Goal: Task Accomplishment & Management: Use online tool/utility

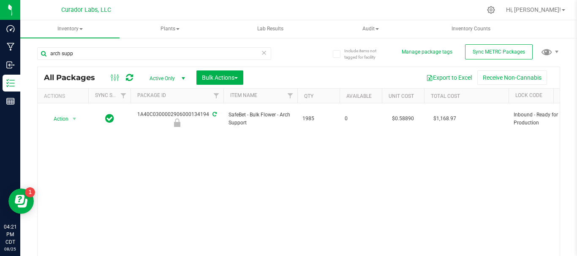
drag, startPoint x: 95, startPoint y: 47, endPoint x: 21, endPoint y: 68, distance: 76.4
click at [21, 68] on div "Include items not tagged for facility Manage package tags Sync METRC Packages a…" at bounding box center [298, 166] width 557 height 258
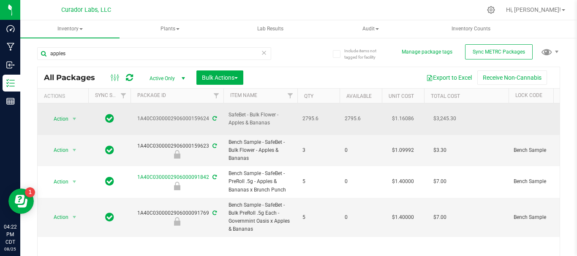
drag, startPoint x: 322, startPoint y: 117, endPoint x: 136, endPoint y: 116, distance: 185.4
copy tr "1A40C0300002906000159624 SafeBet - Bulk Flower - Apples & Bananas 2795.6"
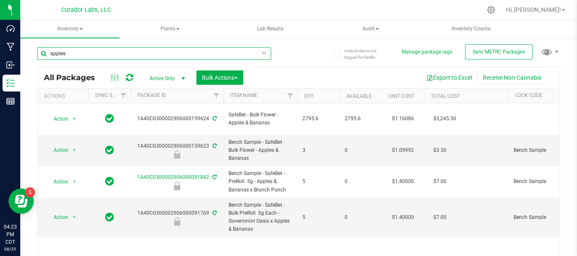
drag, startPoint x: 106, startPoint y: 53, endPoint x: 26, endPoint y: 57, distance: 80.8
click at [26, 57] on div "Include items not tagged for facility Manage package tags Sync METRC Packages a…" at bounding box center [298, 166] width 557 height 258
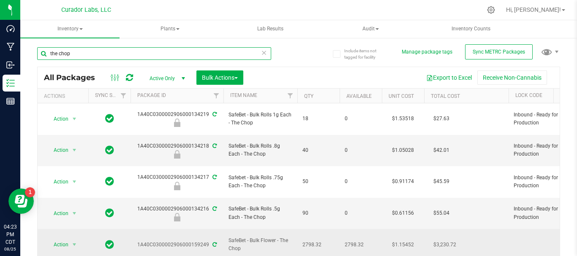
type input "the chop"
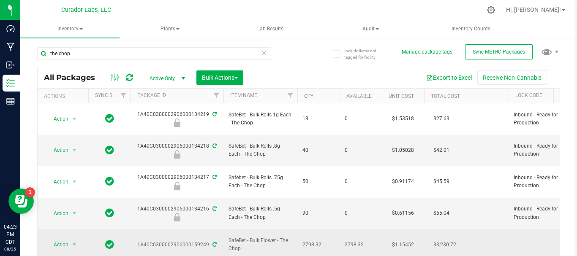
drag, startPoint x: 321, startPoint y: 207, endPoint x: 136, endPoint y: 204, distance: 185.4
copy tr "1A40C0300002906000159249 SafeBet - Bulk Flower - The Chop 2798.32"
click at [57, 239] on span "Action" at bounding box center [57, 245] width 23 height 12
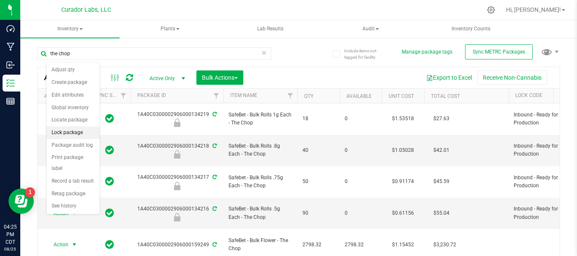
click at [69, 130] on li "Lock package" at bounding box center [72, 133] width 53 height 13
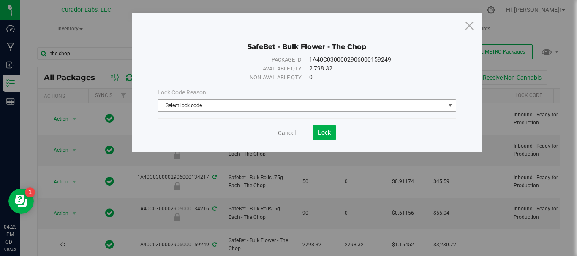
click at [208, 101] on span "Select lock code" at bounding box center [301, 106] width 287 height 12
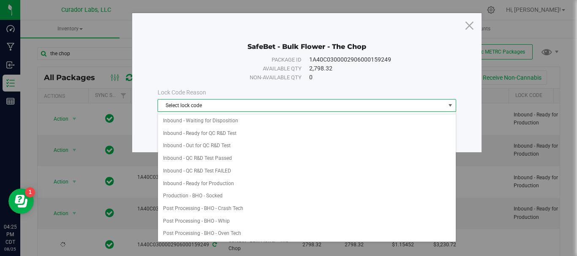
scroll to position [63, 0]
click at [214, 185] on li "Inbound - Ready for Production" at bounding box center [307, 182] width 298 height 13
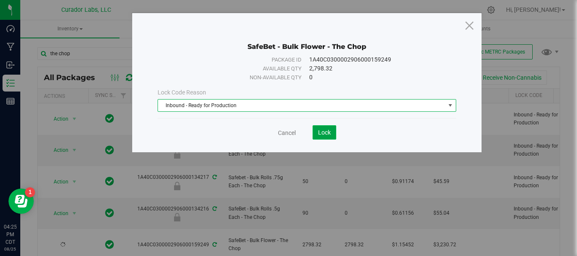
click at [320, 130] on span "Lock" at bounding box center [324, 132] width 13 height 7
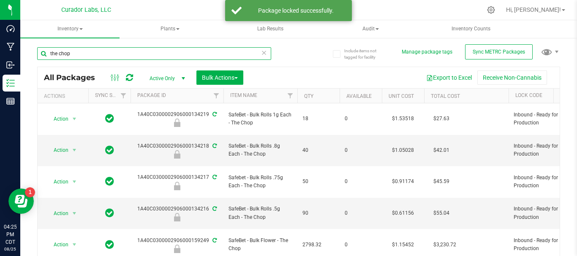
click at [46, 51] on input "the chop" at bounding box center [154, 53] width 234 height 13
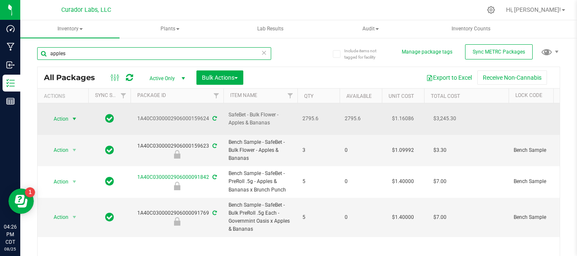
type input "apples"
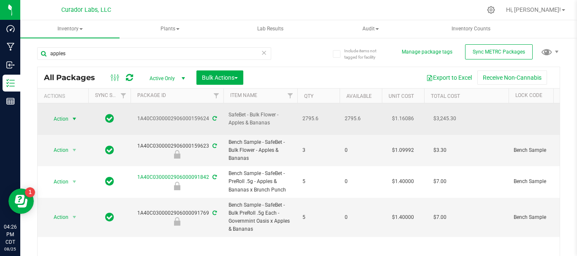
click at [62, 114] on span "Action" at bounding box center [57, 119] width 23 height 12
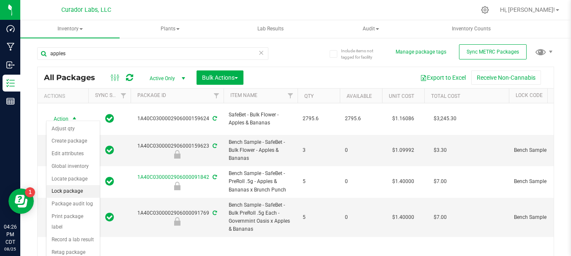
click at [74, 191] on li "Lock package" at bounding box center [72, 191] width 53 height 13
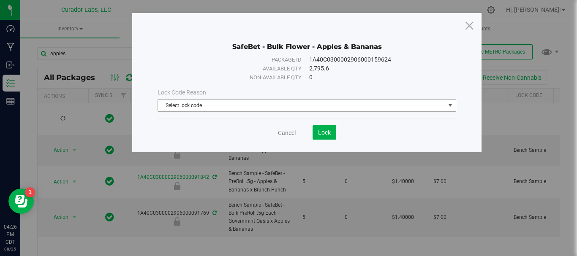
click at [256, 106] on span "Select lock code" at bounding box center [301, 106] width 287 height 12
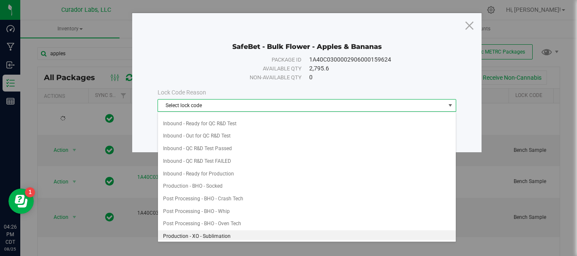
scroll to position [71, 0]
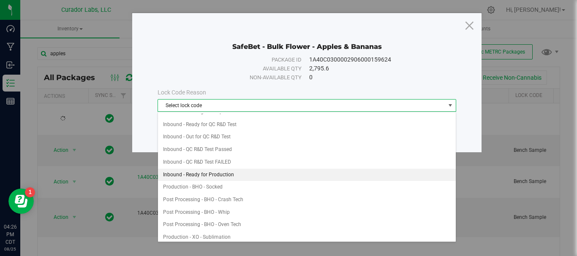
click at [248, 174] on li "Inbound - Ready for Production" at bounding box center [307, 175] width 298 height 13
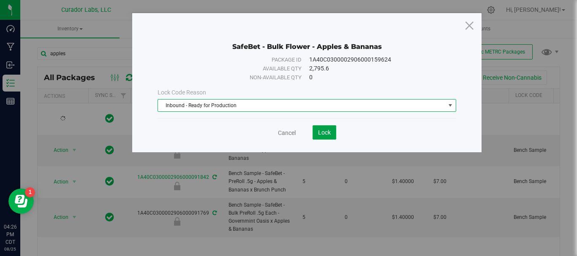
click at [326, 134] on span "Lock" at bounding box center [324, 132] width 13 height 7
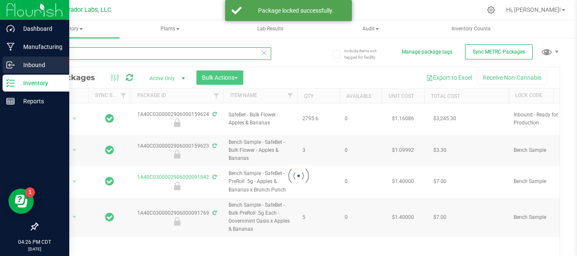
drag, startPoint x: 71, startPoint y: 56, endPoint x: 12, endPoint y: 58, distance: 58.3
click at [12, 58] on div "Dashboard Manufacturing Inbound Inventory Reports 04:26 PM CDT 08/25/2025 08/25…" at bounding box center [288, 128] width 577 height 256
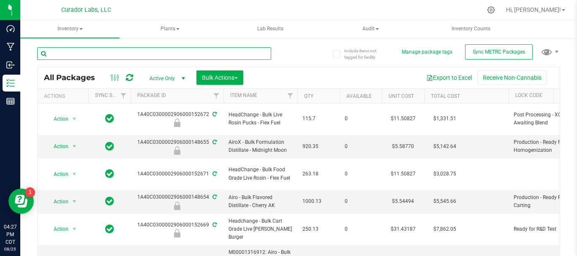
click at [145, 55] on input "text" at bounding box center [154, 53] width 234 height 13
click at [101, 57] on input "text" at bounding box center [154, 53] width 234 height 13
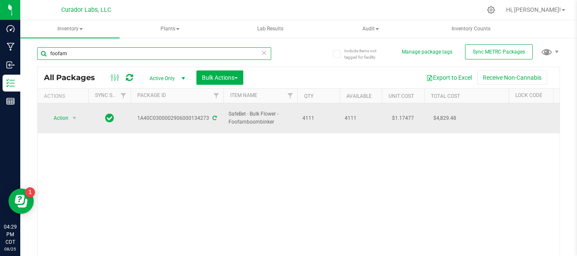
type input "foofam"
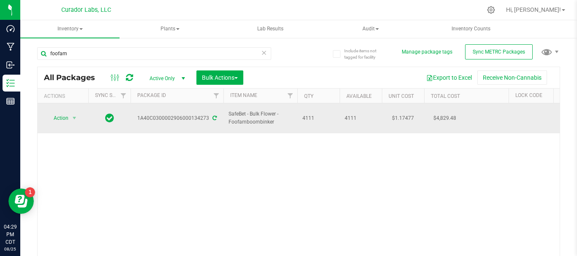
drag, startPoint x: 326, startPoint y: 115, endPoint x: 139, endPoint y: 116, distance: 187.1
copy tr "1A40C0300002906000134273 SafeBet - Bulk Flower - Foofamboombinker 4111"
click at [54, 117] on span "Action" at bounding box center [57, 118] width 23 height 12
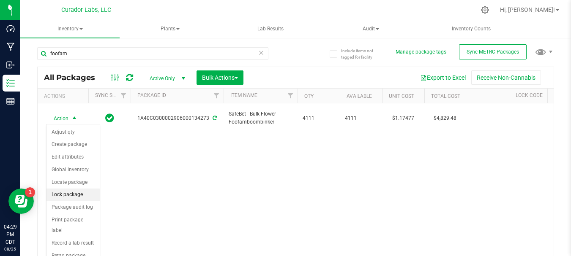
click at [67, 194] on li "Lock package" at bounding box center [72, 195] width 53 height 13
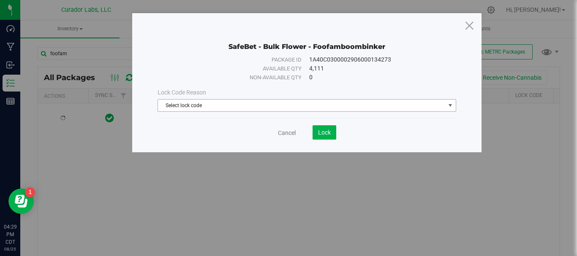
click at [203, 106] on span "Select lock code" at bounding box center [301, 106] width 287 height 12
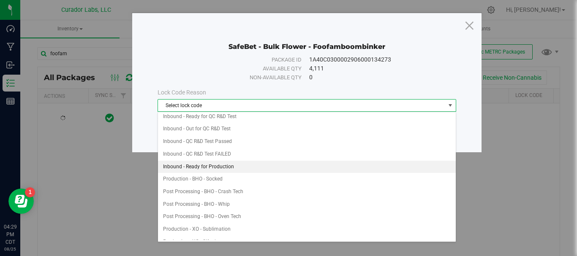
scroll to position [77, 0]
click at [214, 165] on li "Inbound - Ready for Production" at bounding box center [307, 168] width 298 height 13
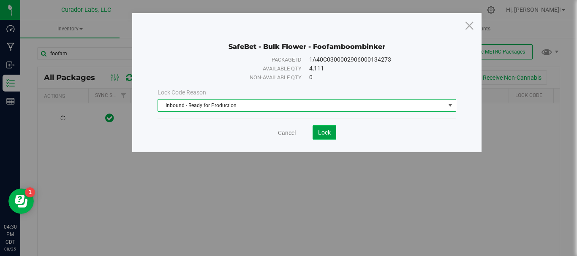
click at [322, 135] on span "Lock" at bounding box center [324, 132] width 13 height 7
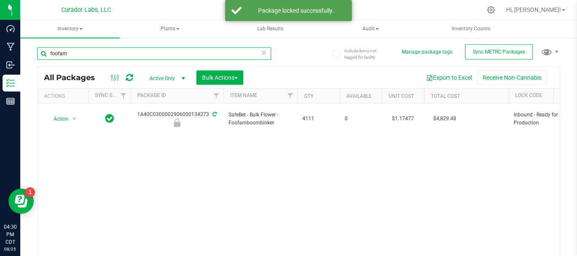
click at [179, 56] on input "foofam" at bounding box center [154, 53] width 234 height 13
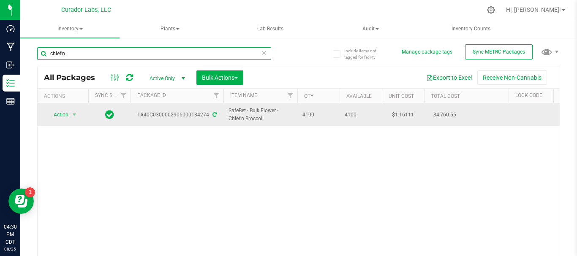
type input "chief'n"
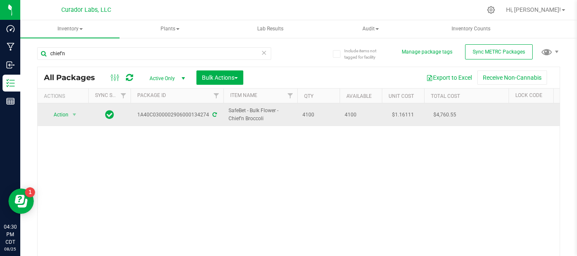
drag, startPoint x: 324, startPoint y: 113, endPoint x: 139, endPoint y: 114, distance: 184.6
copy tr "1A40C0300002906000134274 SafeBet - Bulk Flower - Chief'n Broccoli 4100"
click at [58, 115] on span "Action" at bounding box center [57, 115] width 23 height 12
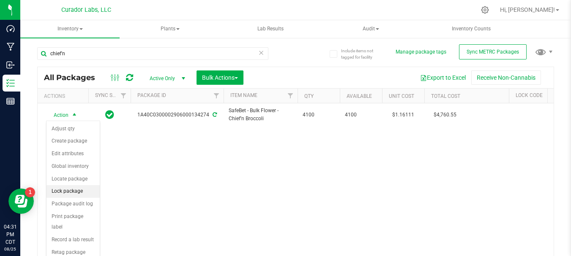
click at [65, 197] on li "Lock package" at bounding box center [72, 191] width 53 height 13
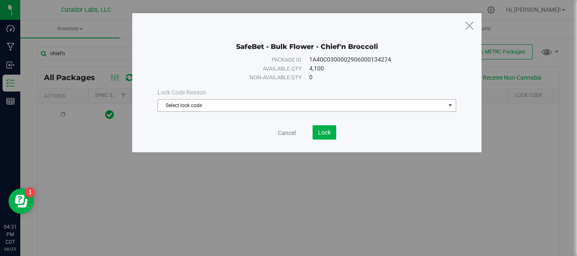
click at [215, 109] on span "Select lock code" at bounding box center [301, 106] width 287 height 12
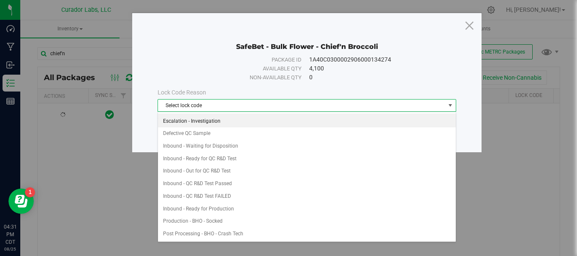
scroll to position [42, 0]
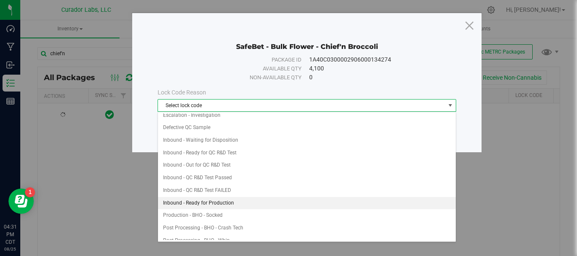
click at [200, 207] on li "Inbound - Ready for Production" at bounding box center [307, 203] width 298 height 13
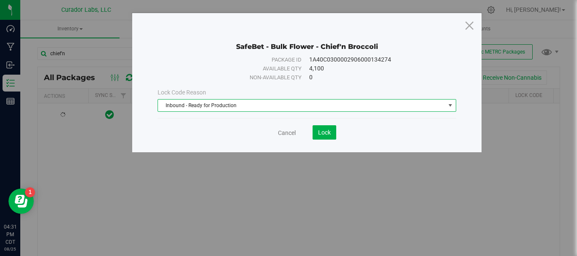
click at [336, 128] on div "Cancel Lock" at bounding box center [307, 132] width 299 height 14
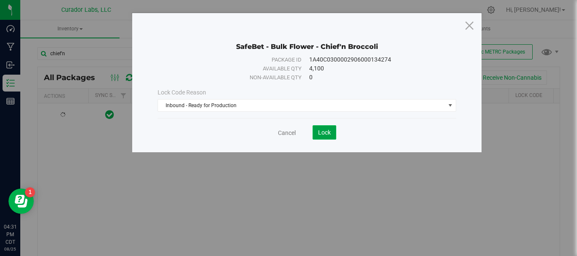
click at [330, 129] on span "Lock" at bounding box center [324, 132] width 13 height 7
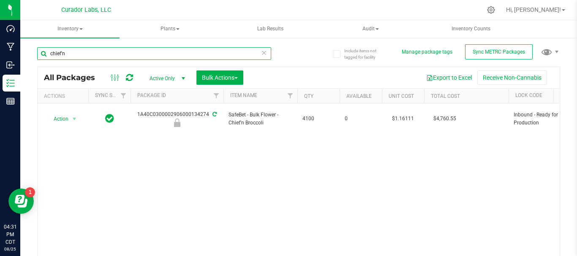
drag, startPoint x: 83, startPoint y: 53, endPoint x: 23, endPoint y: 57, distance: 60.1
click at [23, 57] on div "Include items not tagged for facility Manage package tags Sync METRC Packages c…" at bounding box center [298, 166] width 557 height 258
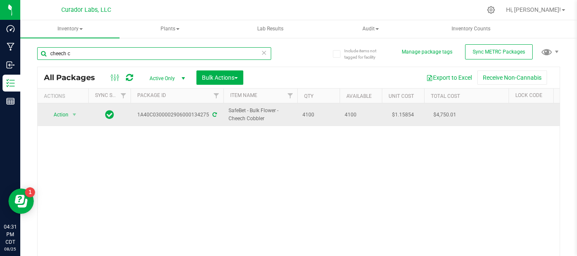
type input "cheech c"
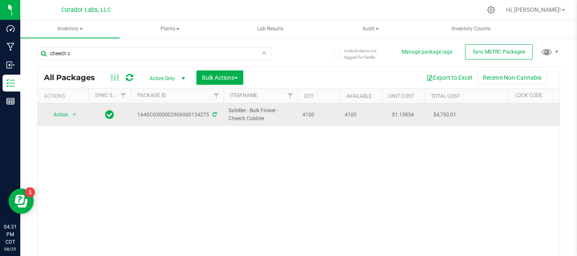
drag, startPoint x: 321, startPoint y: 112, endPoint x: 139, endPoint y: 119, distance: 182.6
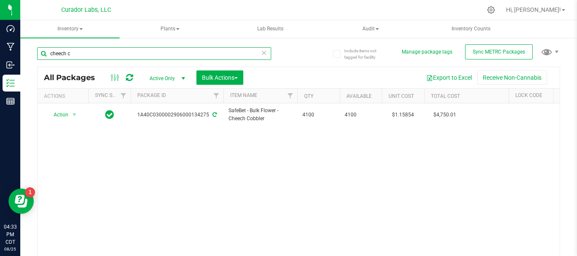
drag, startPoint x: 76, startPoint y: 56, endPoint x: 36, endPoint y: 50, distance: 40.1
click at [36, 50] on div "Include items not tagged for facility Manage package tags Sync METRC Packages c…" at bounding box center [298, 166] width 557 height 258
type input "\"
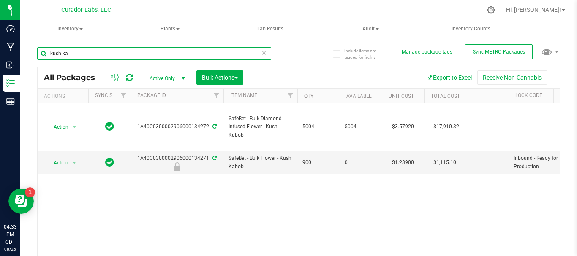
type input "kush ka"
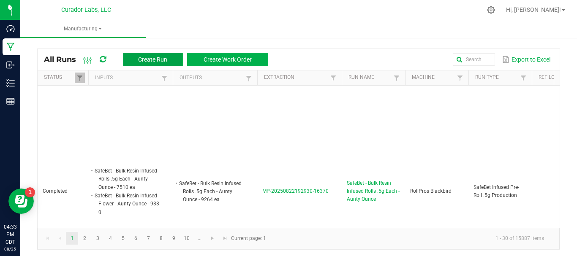
click at [141, 61] on span "Create Run" at bounding box center [152, 59] width 29 height 7
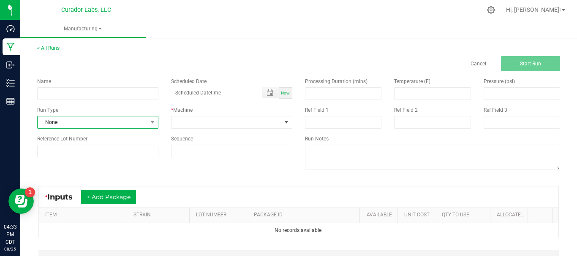
click at [91, 123] on span "None" at bounding box center [93, 123] width 110 height 12
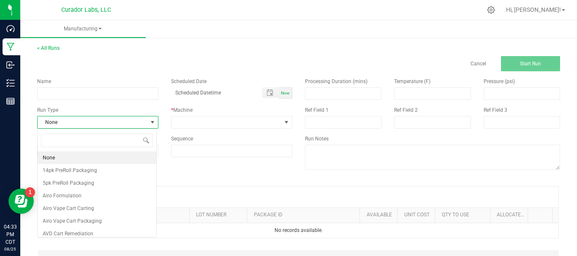
scroll to position [13, 120]
type input "infus"
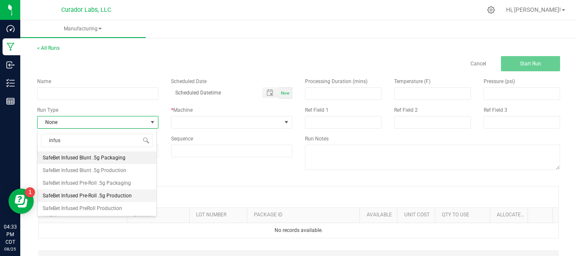
click at [90, 197] on span "SafeBet Infused Pre-Roll .5g Production" at bounding box center [87, 196] width 89 height 8
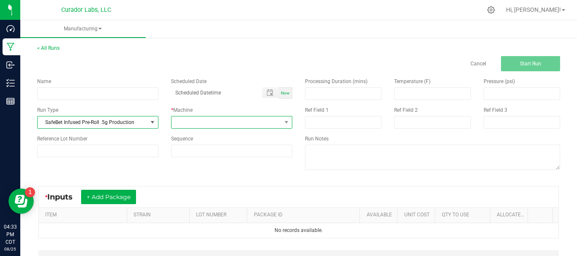
click at [196, 117] on span at bounding box center [226, 123] width 110 height 12
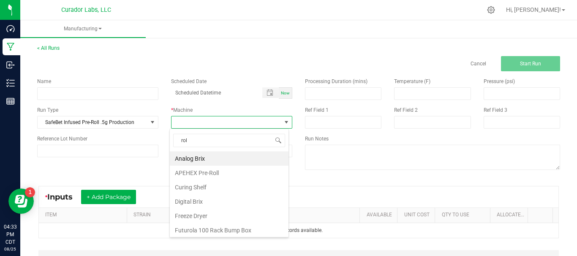
type input "roll"
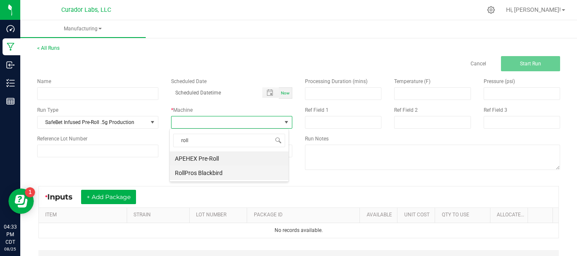
click at [203, 177] on li "RollPros Blackbird" at bounding box center [229, 173] width 119 height 14
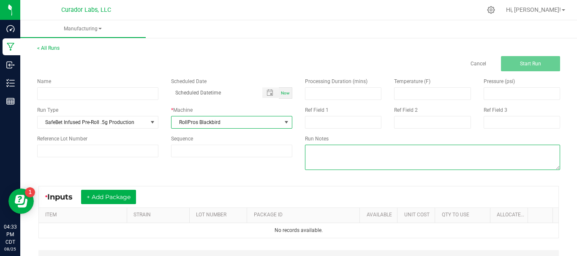
click at [313, 149] on textarea at bounding box center [432, 157] width 255 height 25
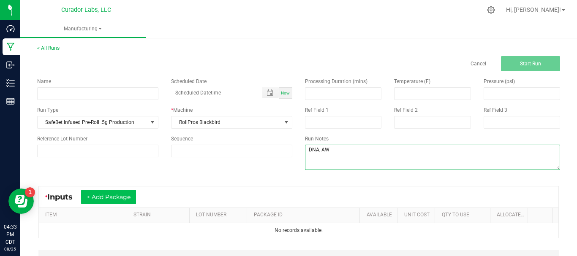
type textarea "DNA, AW"
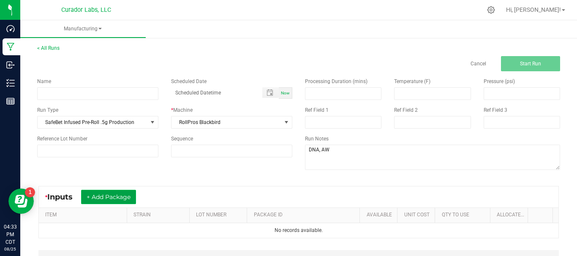
click at [133, 197] on button "+ Add Package" at bounding box center [108, 197] width 55 height 14
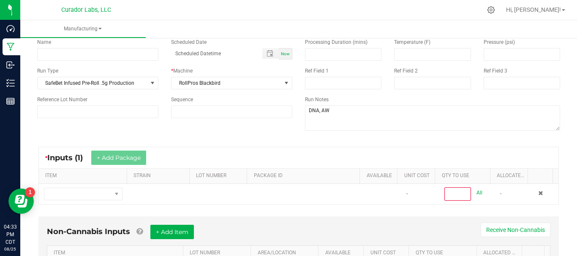
scroll to position [42, 0]
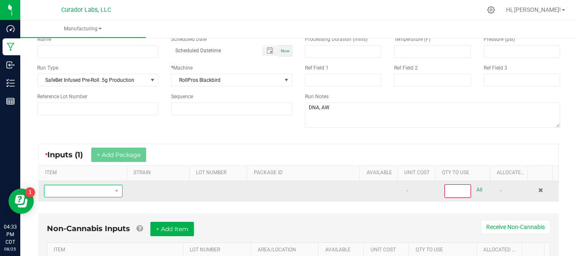
click at [103, 188] on span "NO DATA FOUND" at bounding box center [77, 191] width 67 height 12
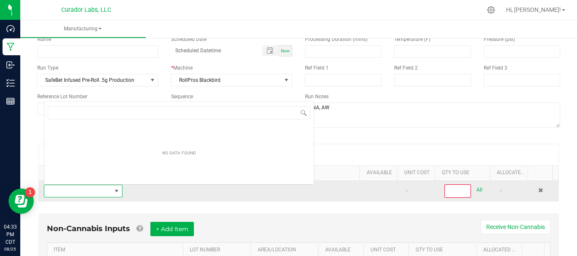
scroll to position [13, 76]
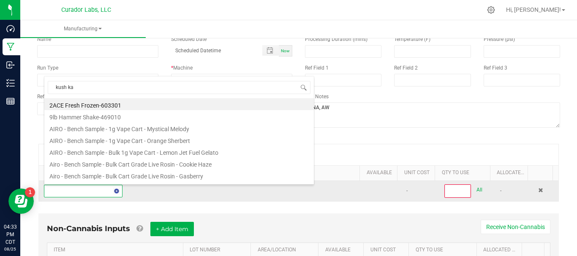
type input "kush kab"
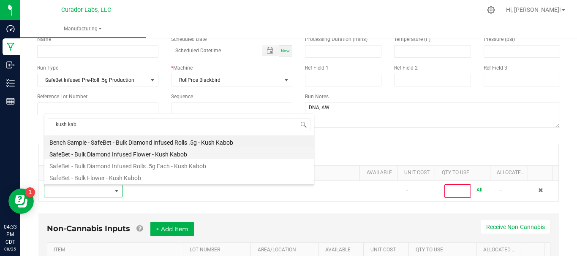
click at [108, 156] on li "SafeBet - Bulk Diamond Infused Flower - Kush Kabob" at bounding box center [178, 153] width 269 height 12
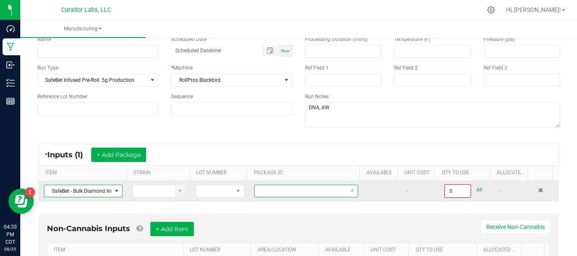
click at [266, 191] on span at bounding box center [301, 191] width 92 height 12
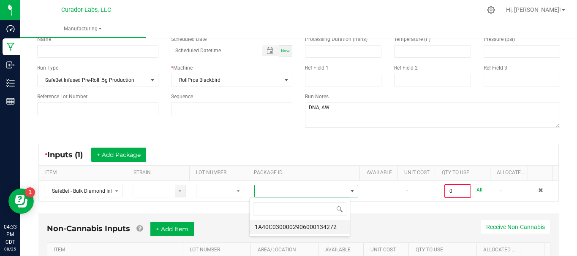
click at [280, 229] on li "1A40C0300002906000134272" at bounding box center [300, 227] width 100 height 14
type input "0.0000 g"
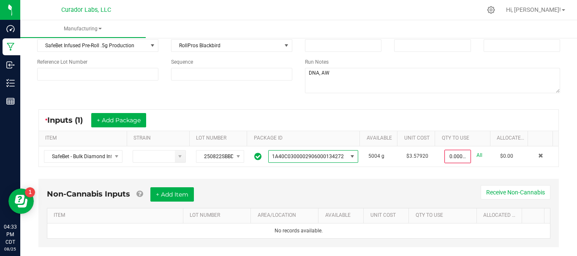
scroll to position [92, 0]
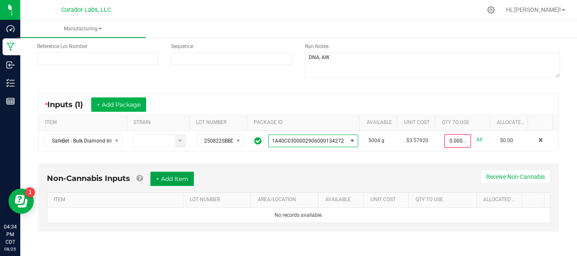
click at [188, 181] on button "+ Add Item" at bounding box center [172, 179] width 44 height 14
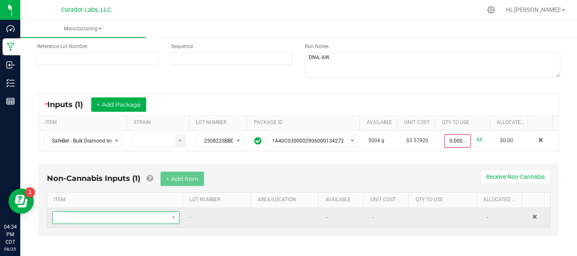
click at [133, 221] on span "NO DATA FOUND" at bounding box center [111, 218] width 116 height 12
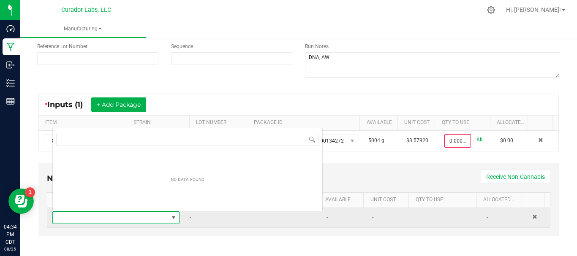
scroll to position [13, 122]
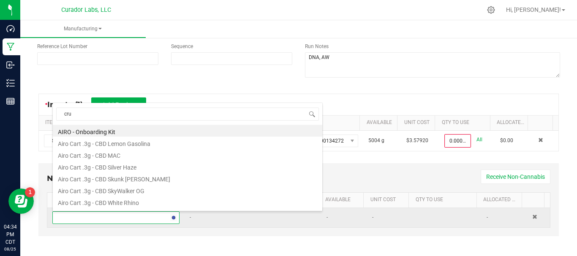
type input "crut"
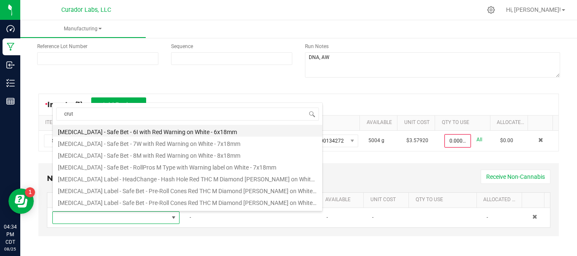
click at [146, 129] on li "Crutch - Safe Bet - 6I with Red Warning on White - 6x18mm" at bounding box center [187, 131] width 269 height 12
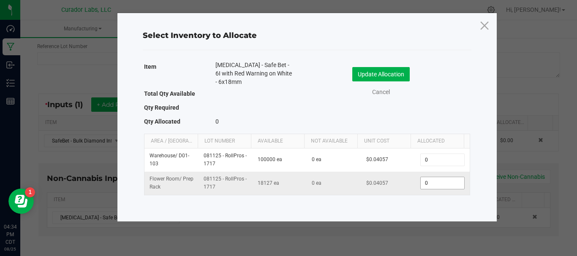
click at [433, 177] on input "0" at bounding box center [442, 183] width 43 height 12
type input "4306"
click at [397, 70] on button "Update Allocation" at bounding box center [380, 74] width 57 height 14
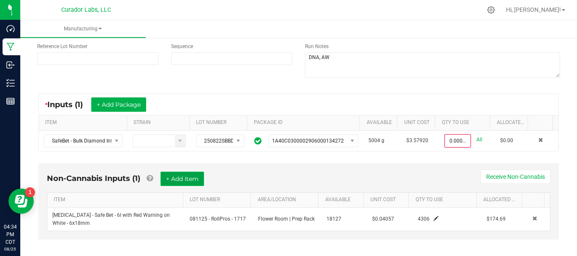
click at [175, 180] on button "+ Add Item" at bounding box center [182, 179] width 44 height 14
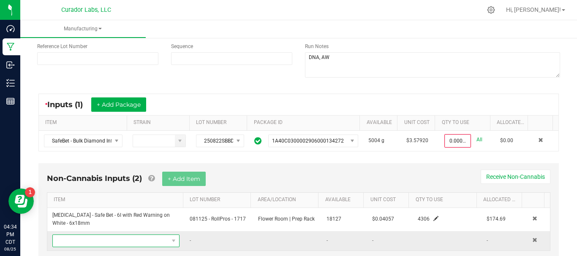
click at [117, 239] on span "NO DATA FOUND" at bounding box center [111, 241] width 116 height 12
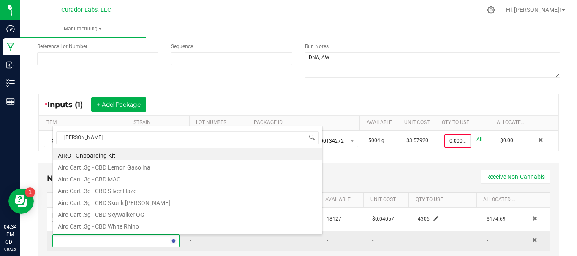
type input "bobb"
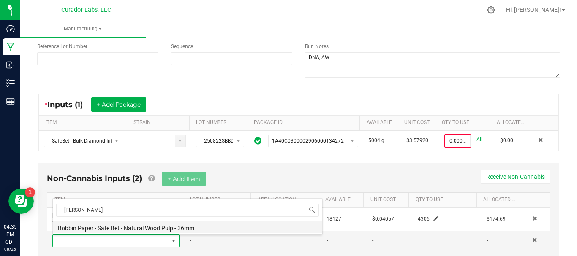
click at [115, 230] on li "Bobbin Paper - Safe Bet - Natural Wood Pulp - 36mm" at bounding box center [187, 227] width 269 height 12
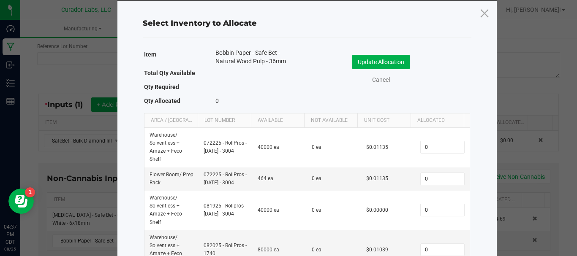
scroll to position [11, 0]
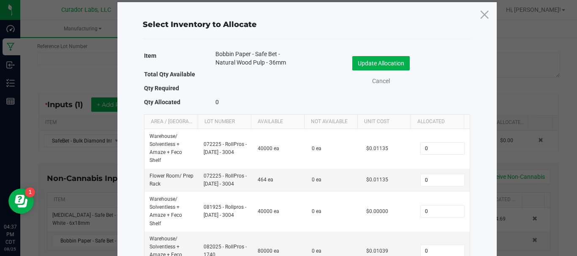
drag, startPoint x: 257, startPoint y: 14, endPoint x: 212, endPoint y: 54, distance: 59.8
click at [212, 54] on div "Bobbin Paper - Safe Bet - Natural Wood Pulp - 36mm" at bounding box center [254, 59] width 91 height 19
copy span "Bobbin Paper - Safe Bet - Natural Wood Pulp - 36mm"
drag, startPoint x: 272, startPoint y: 182, endPoint x: 143, endPoint y: 175, distance: 129.4
click at [144, 175] on tr "Flower Room / Prep Rack 072225 - RollPros - 1698 - 3004 464 ea 0 ea $0.01135 0" at bounding box center [306, 180] width 325 height 23
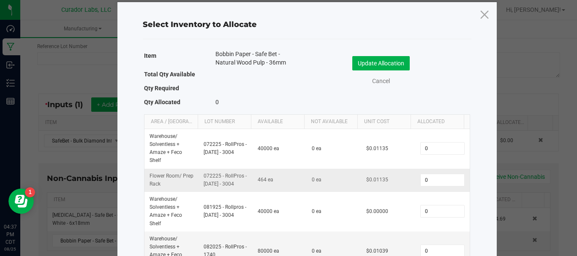
copy tr "Flower Room / Prep Rack 072225 - RollPros - 1698 - 3004 464 ea"
click at [481, 18] on icon at bounding box center [484, 14] width 11 height 20
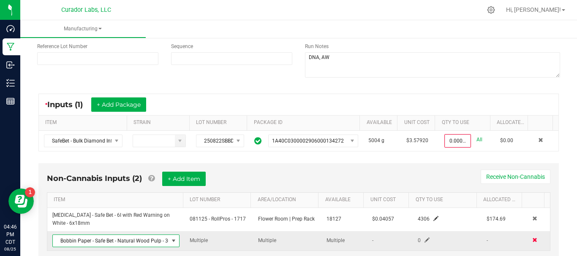
click at [532, 240] on span at bounding box center [534, 240] width 5 height 5
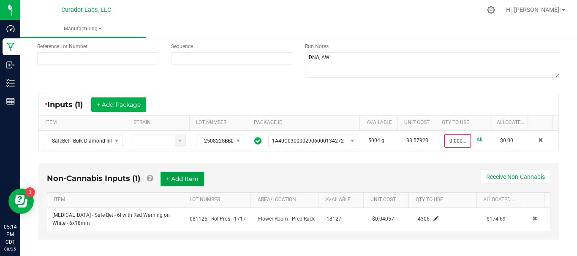
click at [184, 180] on button "+ Add Item" at bounding box center [182, 179] width 44 height 14
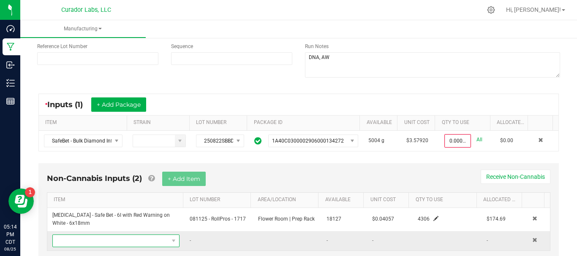
click at [117, 243] on span "NO DATA FOUND" at bounding box center [111, 241] width 116 height 12
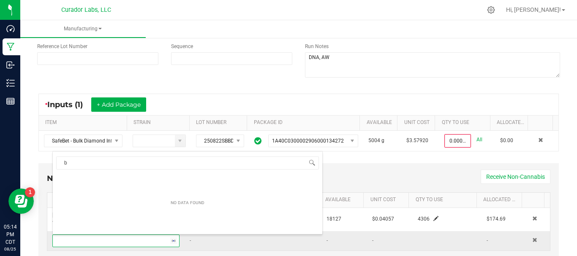
scroll to position [13, 122]
type input "bobb"
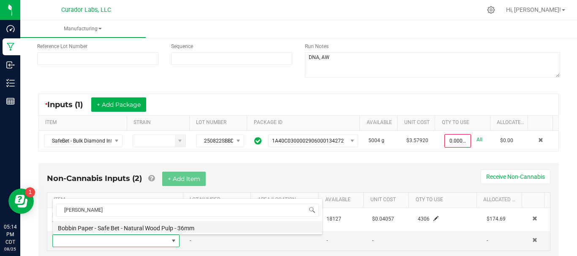
click at [109, 231] on li "Bobbin Paper - Safe Bet - Natural Wood Pulp - 36mm" at bounding box center [187, 227] width 269 height 12
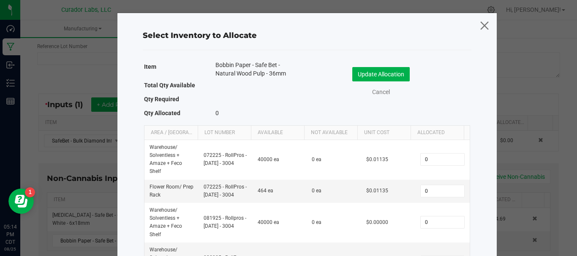
click at [480, 25] on icon at bounding box center [484, 25] width 11 height 20
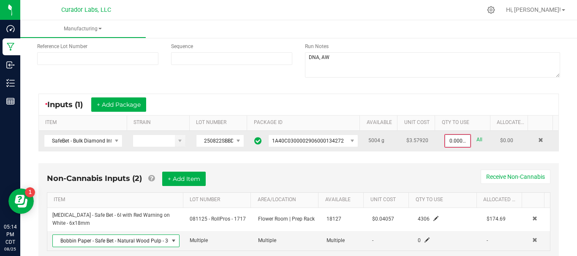
click at [445, 144] on input "0.0000 g" at bounding box center [457, 141] width 25 height 12
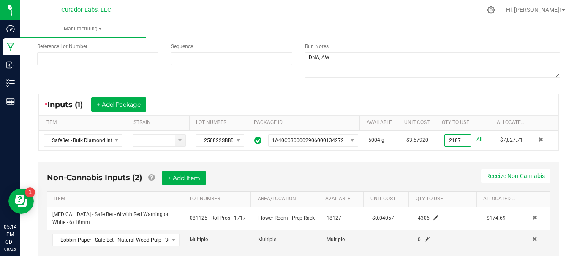
click at [438, 161] on div "Non-Cannabis Inputs (2) + Add Item Receive Non-Cannabis ITEM LOT NUMBER AREA/LO…" at bounding box center [299, 216] width 536 height 117
type input "2187.0000 g"
click at [532, 239] on span at bounding box center [534, 239] width 5 height 5
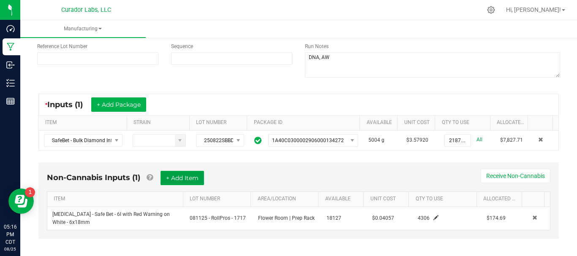
click at [196, 178] on button "+ Add Item" at bounding box center [182, 178] width 44 height 14
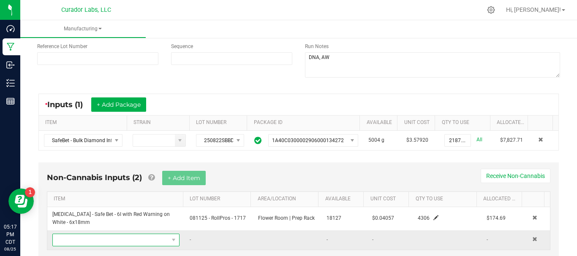
click at [124, 245] on span "NO DATA FOUND" at bounding box center [111, 240] width 116 height 12
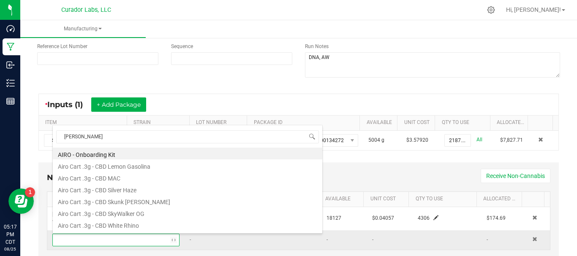
type input "bobb"
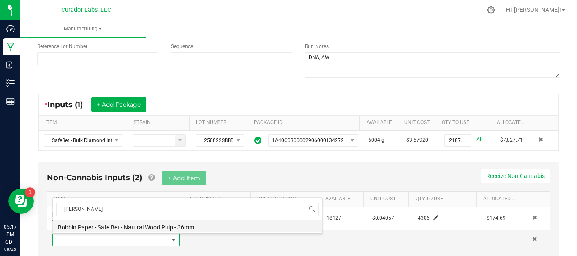
click at [117, 226] on li "Bobbin Paper - Safe Bet - Natural Wood Pulp - 36mm" at bounding box center [187, 226] width 269 height 12
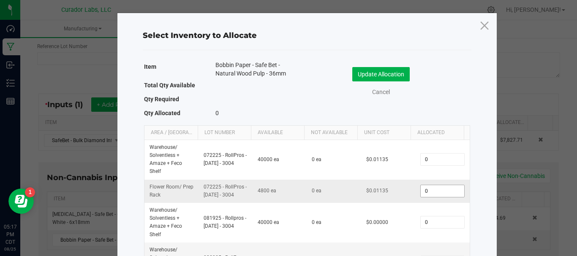
click at [423, 191] on input "0" at bounding box center [442, 191] width 43 height 12
type input "4306"
click at [394, 76] on button "Update Allocation" at bounding box center [380, 74] width 57 height 14
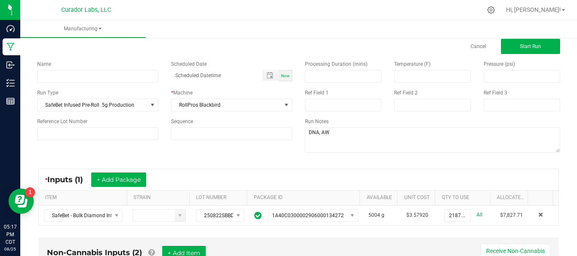
scroll to position [0, 0]
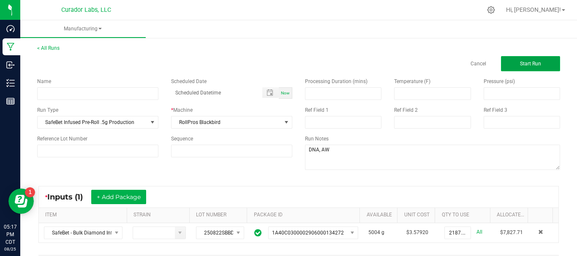
click at [534, 65] on span "Start Run" at bounding box center [530, 64] width 21 height 6
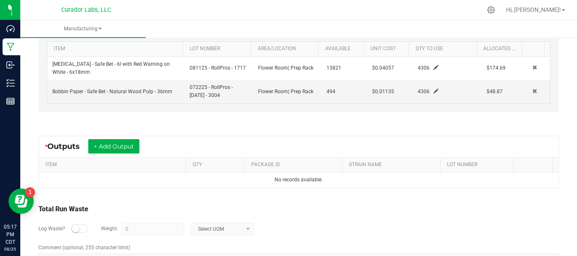
scroll to position [290, 0]
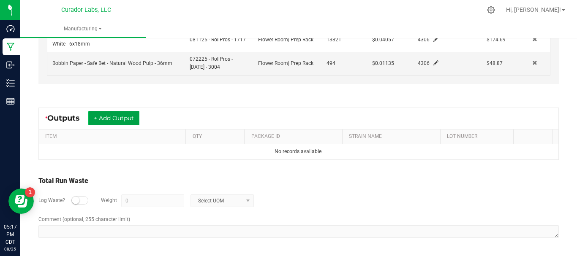
click at [132, 118] on button "+ Add Output" at bounding box center [113, 118] width 51 height 14
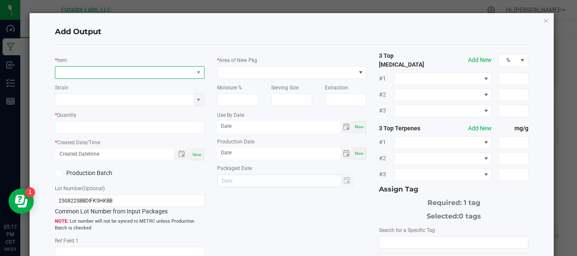
click at [113, 73] on span "NO DATA FOUND" at bounding box center [124, 73] width 138 height 12
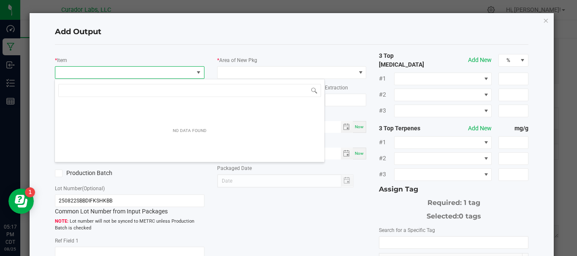
scroll to position [13, 147]
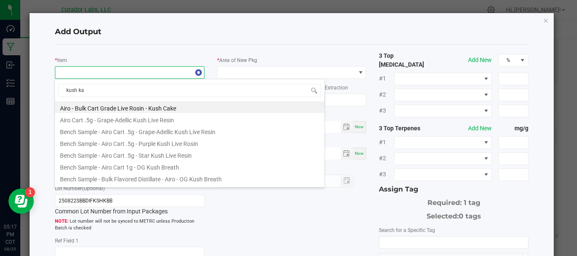
type input "kush kab"
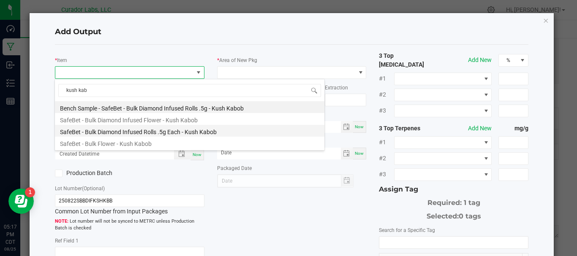
click at [117, 131] on li "SafeBet - Bulk Diamond Infused Rolls .5g Each - Kush Kabob" at bounding box center [189, 131] width 269 height 12
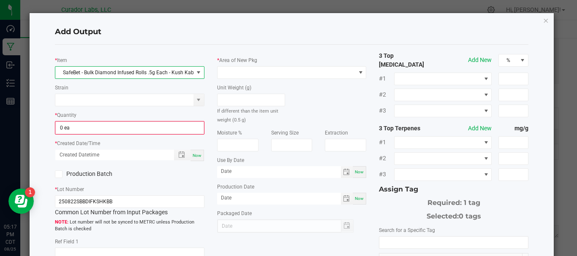
click at [117, 131] on input "0 ea" at bounding box center [130, 128] width 148 height 12
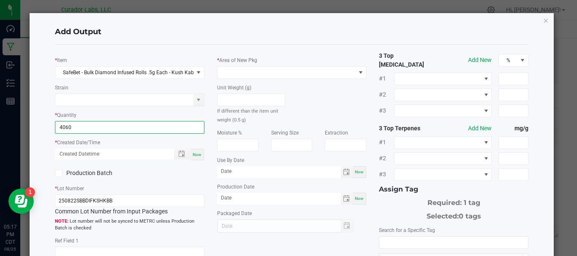
click at [195, 155] on span "Now" at bounding box center [197, 154] width 9 height 5
type input "4060 ea"
type input "08/25/2025 5:17 PM"
type input "[DATE]"
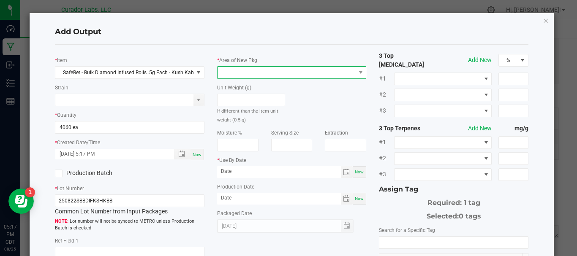
click at [257, 74] on span at bounding box center [287, 73] width 138 height 12
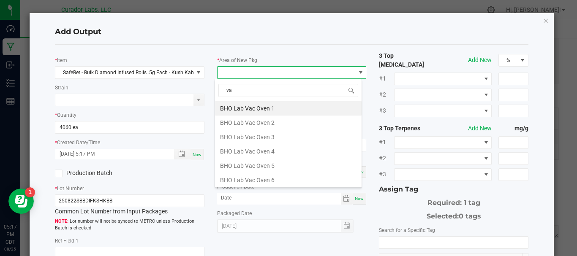
type input "vau"
click at [241, 184] on li "Vault" at bounding box center [288, 180] width 147 height 14
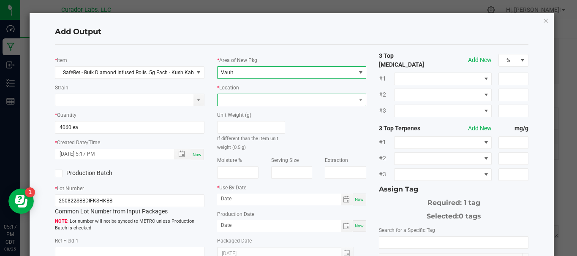
click at [234, 95] on span at bounding box center [287, 100] width 138 height 12
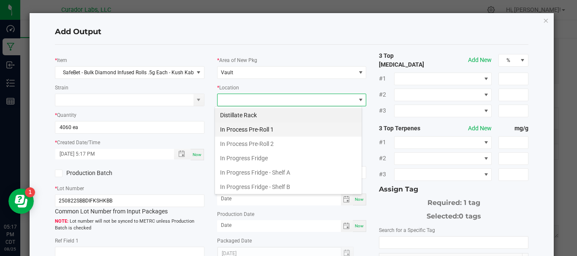
click at [237, 128] on li "In Process Pre-Roll 1" at bounding box center [288, 129] width 147 height 14
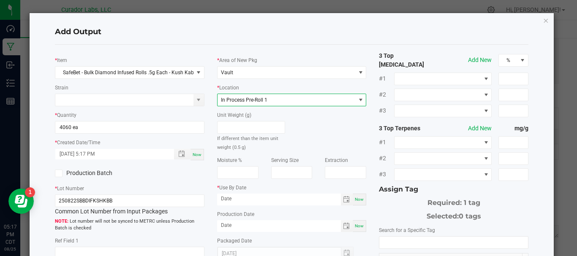
click at [358, 202] on div "Now" at bounding box center [360, 200] width 14 height 12
click at [316, 202] on input "[DATE]" at bounding box center [279, 199] width 124 height 11
type input "08/25/2026"
click at [315, 191] on div "* Use By Date 08/25/2026 Now" at bounding box center [292, 194] width 150 height 22
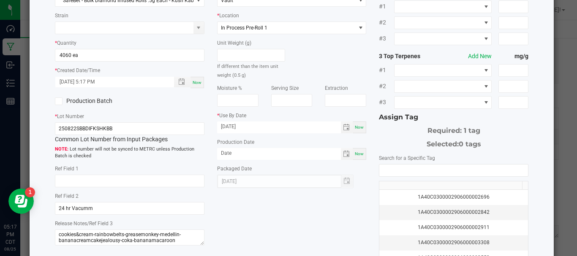
scroll to position [92, 0]
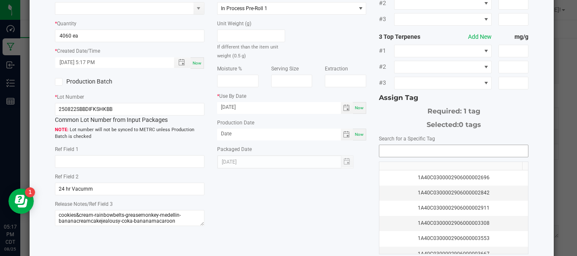
click at [406, 145] on input "NO DATA FOUND" at bounding box center [453, 151] width 149 height 12
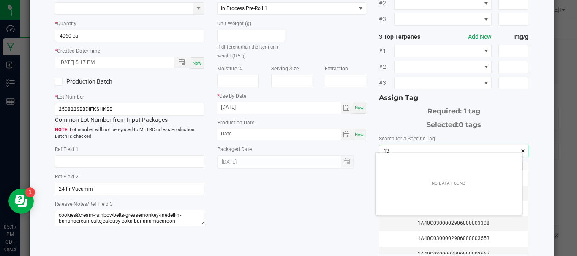
scroll to position [12, 147]
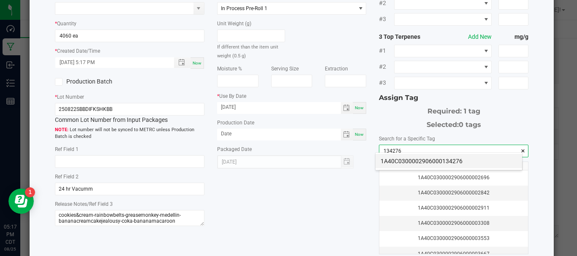
click at [402, 162] on li "1A40C0300002906000134276" at bounding box center [448, 161] width 147 height 14
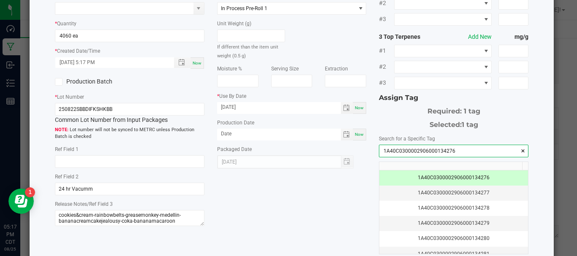
type input "1A40C0300002906000134276"
click at [332, 199] on div "* Item SafeBet - Bulk Diamond Infused Rolls .5g Each - Kush Kabob Strain * Quan…" at bounding box center [292, 114] width 486 height 308
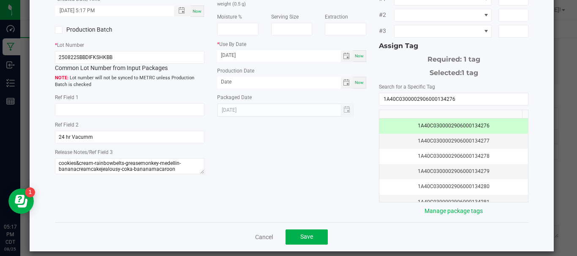
scroll to position [147, 0]
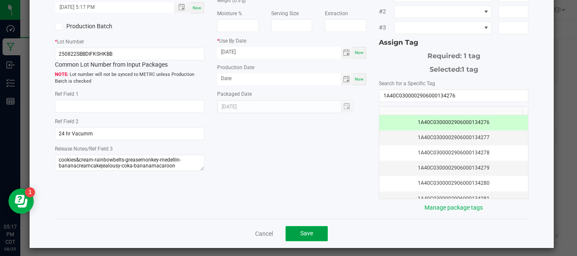
click at [300, 230] on span "Save" at bounding box center [306, 233] width 13 height 7
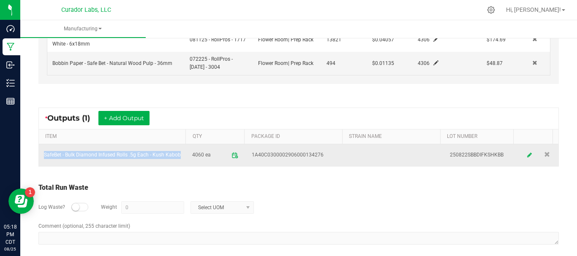
drag, startPoint x: 62, startPoint y: 162, endPoint x: 44, endPoint y: 153, distance: 19.5
click at [44, 153] on td "SafeBet - Bulk Diamond Infused Rolls .5g Each - Kush Kabob" at bounding box center [113, 155] width 148 height 22
copy td "SafeBet - Bulk Diamond Infused Rolls .5g Each - Kush Kabob"
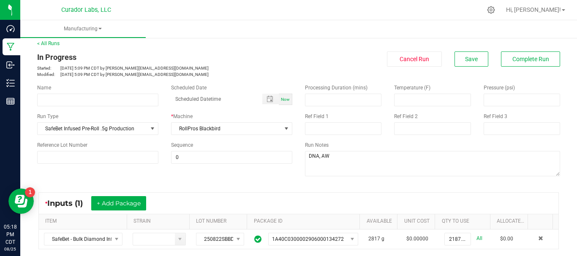
scroll to position [0, 0]
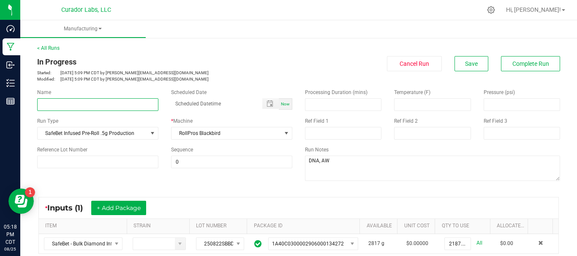
click at [78, 103] on input at bounding box center [97, 104] width 121 height 13
paste input "SafeBet - Bulk Diamond Infused Rolls .5g Each - Kush Kabob"
type input "SafeBet - Bulk Diamond Infused Rolls .5g Each - Kush Kabob"
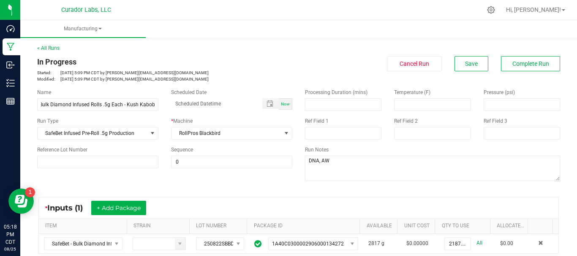
scroll to position [0, 0]
click at [387, 19] on nav "Curador Labs, LLC Hi, Dawn!" at bounding box center [298, 10] width 557 height 20
click at [517, 64] on span "Complete Run" at bounding box center [530, 63] width 37 height 7
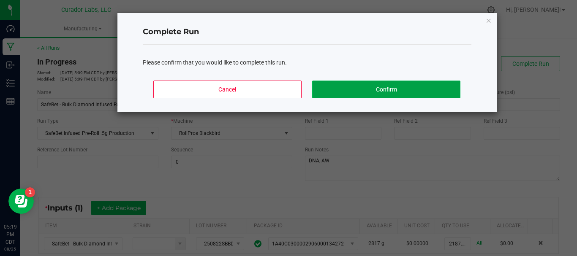
click at [380, 94] on button "Confirm" at bounding box center [386, 90] width 148 height 18
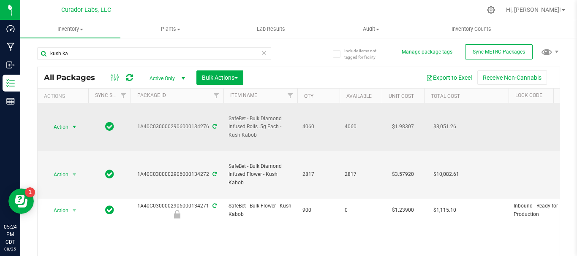
click at [62, 125] on span "Action" at bounding box center [57, 127] width 23 height 12
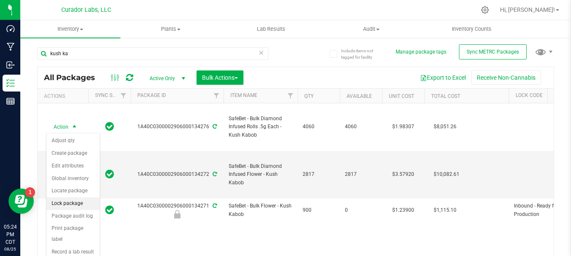
click at [79, 202] on li "Lock package" at bounding box center [72, 204] width 53 height 13
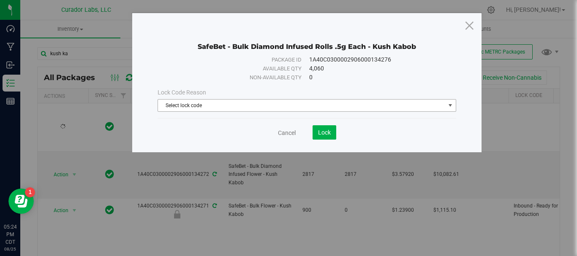
click at [253, 106] on span "Select lock code" at bounding box center [301, 106] width 287 height 12
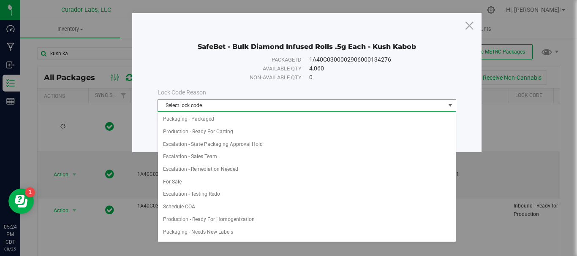
scroll to position [415, 0]
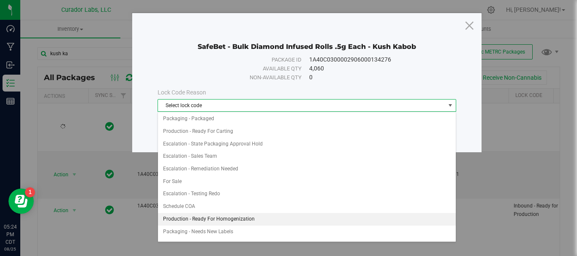
click at [271, 220] on li "Production - Ready For Homogenization" at bounding box center [307, 219] width 298 height 13
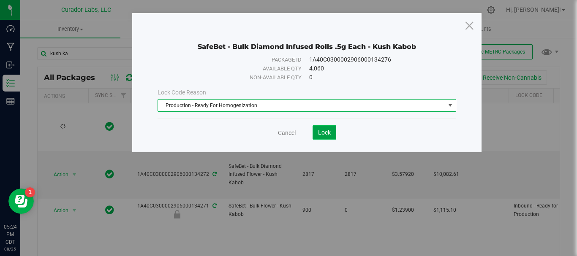
click at [321, 130] on span "Lock" at bounding box center [324, 132] width 13 height 7
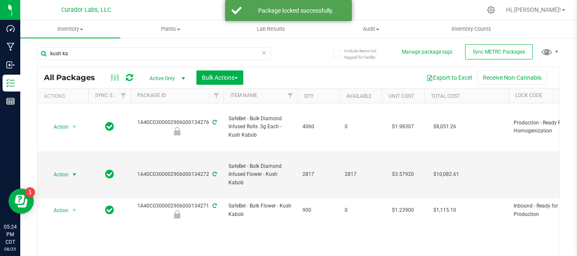
click at [58, 176] on span "Action" at bounding box center [57, 175] width 23 height 12
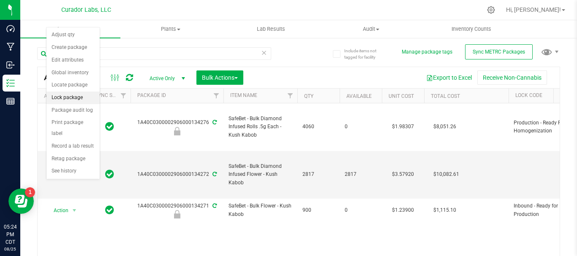
click at [66, 96] on li "Lock package" at bounding box center [72, 98] width 53 height 13
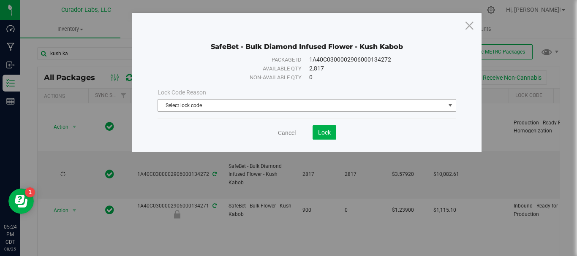
click at [184, 101] on span "Select lock code" at bounding box center [301, 106] width 287 height 12
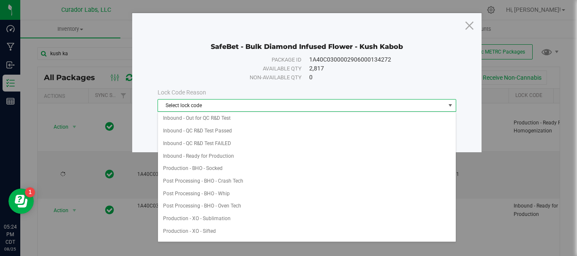
scroll to position [92, 0]
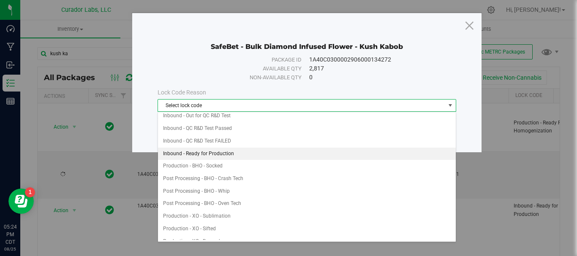
click at [215, 150] on li "Inbound - Ready for Production" at bounding box center [307, 154] width 298 height 13
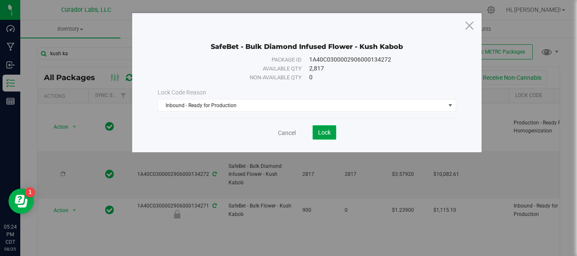
click at [313, 131] on button "Lock" at bounding box center [325, 132] width 24 height 14
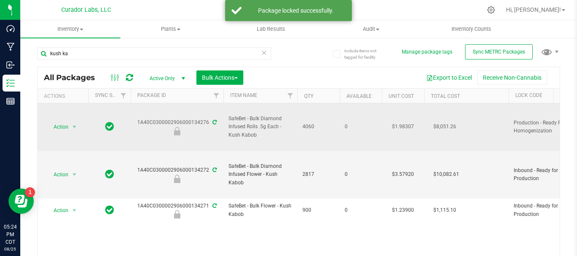
drag, startPoint x: 318, startPoint y: 125, endPoint x: 138, endPoint y: 123, distance: 179.9
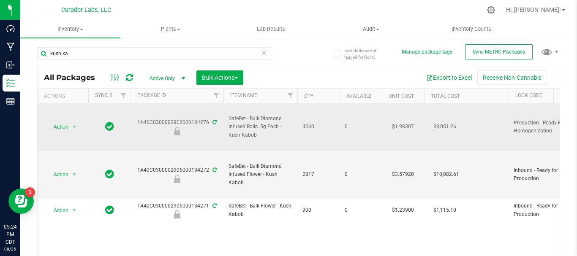
copy tr "1A40C0300002906000134276 SafeBet - Bulk Diamond Infused Rolls .5g Each - Kush K…"
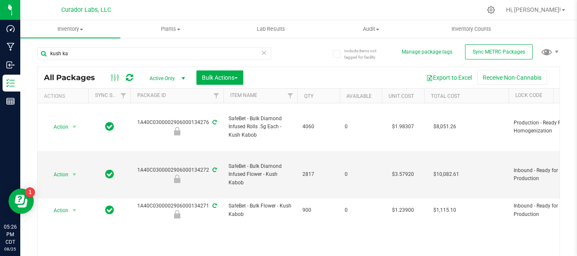
click at [261, 52] on icon at bounding box center [264, 52] width 6 height 10
